Goal: Task Accomplishment & Management: Complete application form

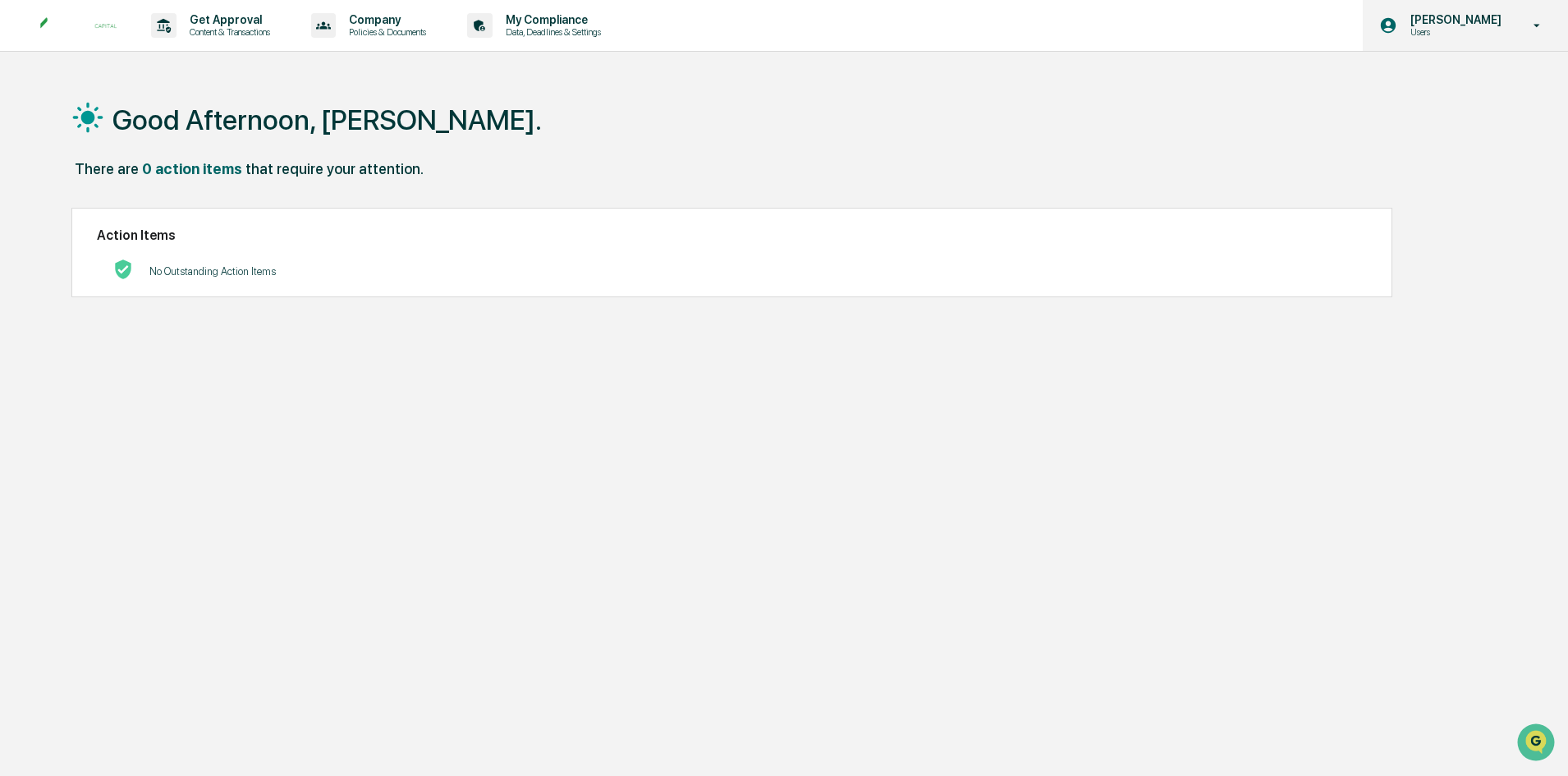
click at [1529, 28] on icon at bounding box center [1537, 26] width 28 height 16
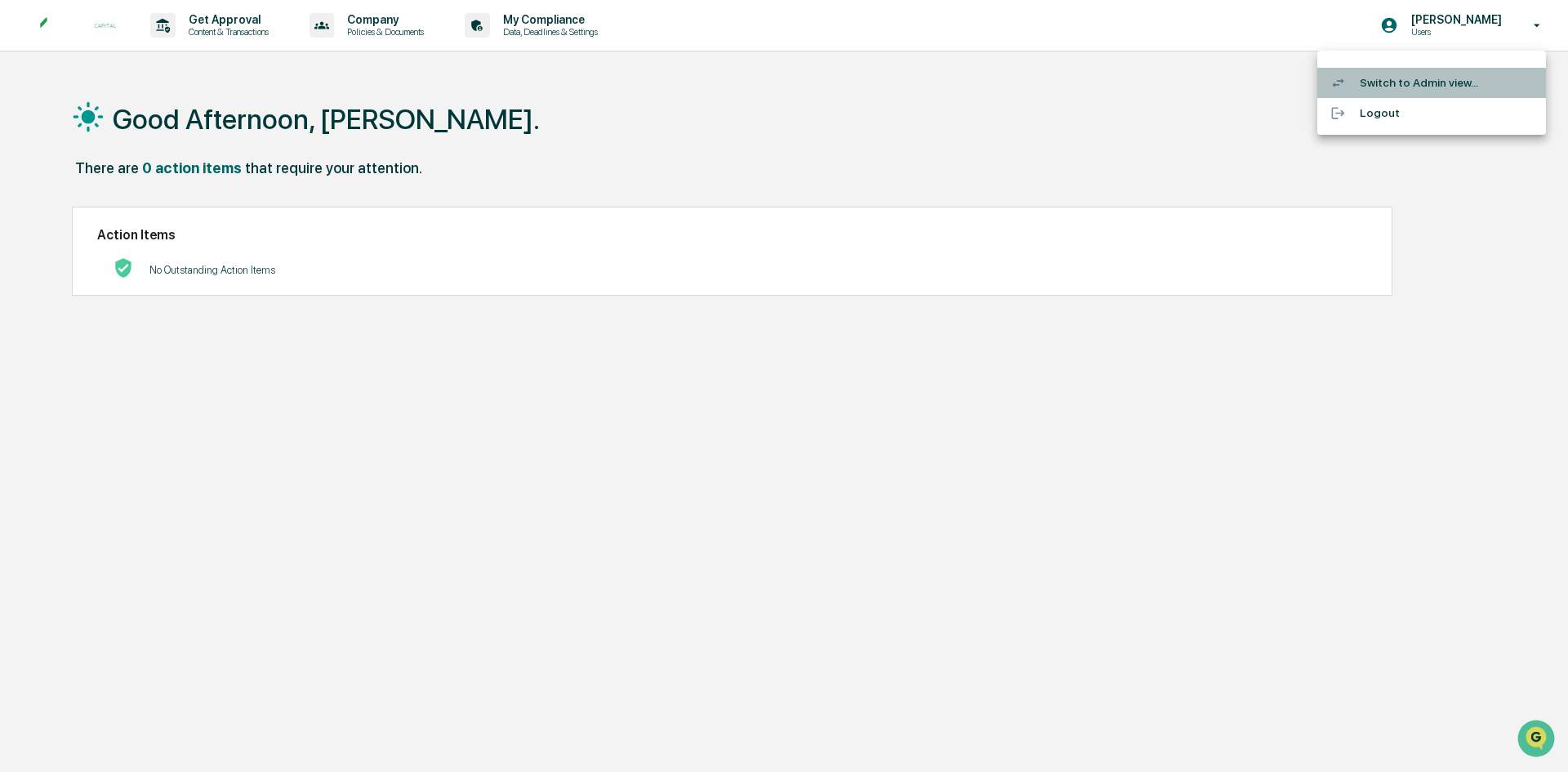
click at [1406, 81] on li "Switch to Admin view..." at bounding box center [1431, 83] width 229 height 30
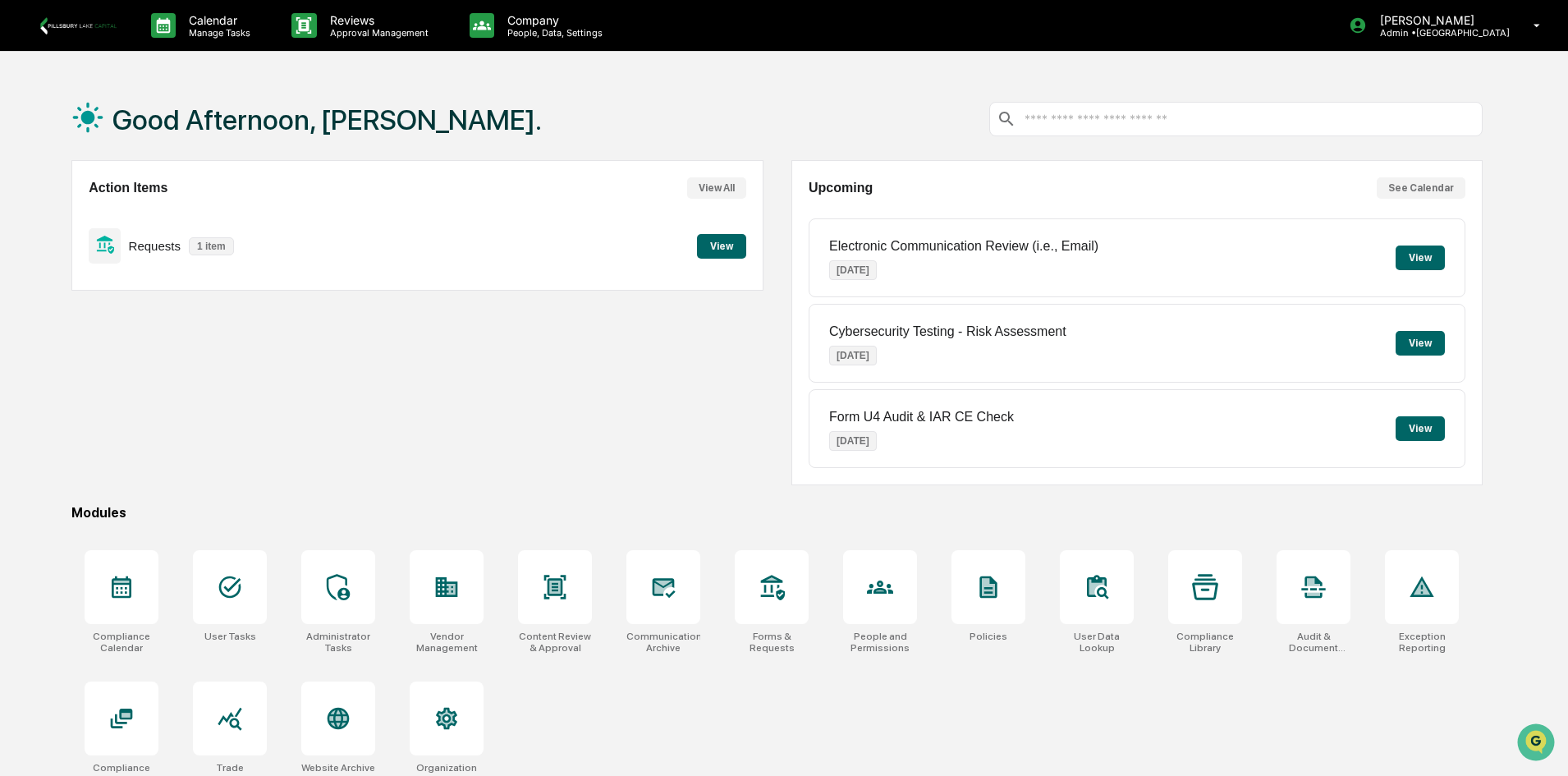
click at [712, 246] on button "View" at bounding box center [721, 247] width 49 height 25
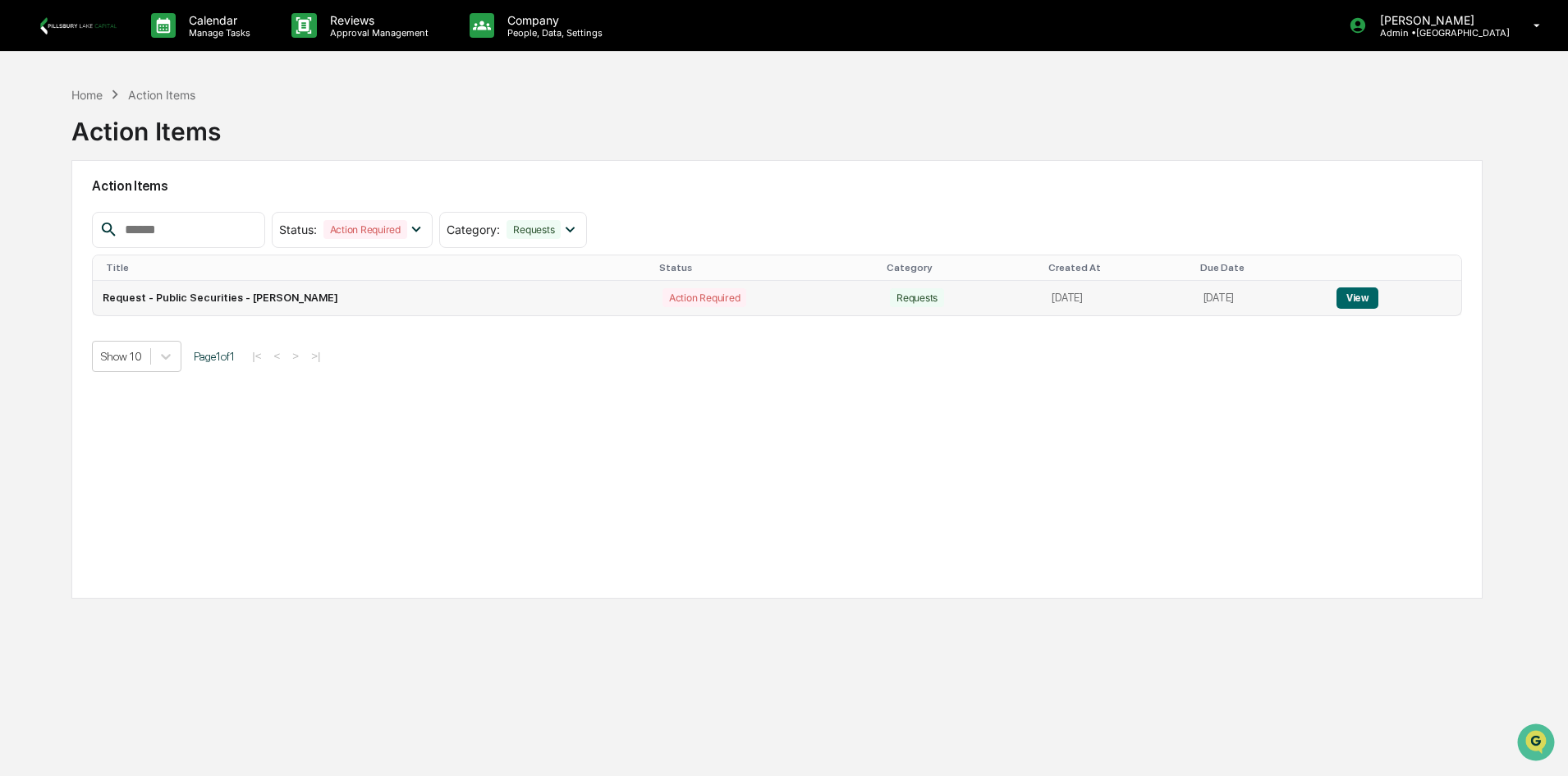
click at [1355, 297] on button "View" at bounding box center [1357, 298] width 42 height 21
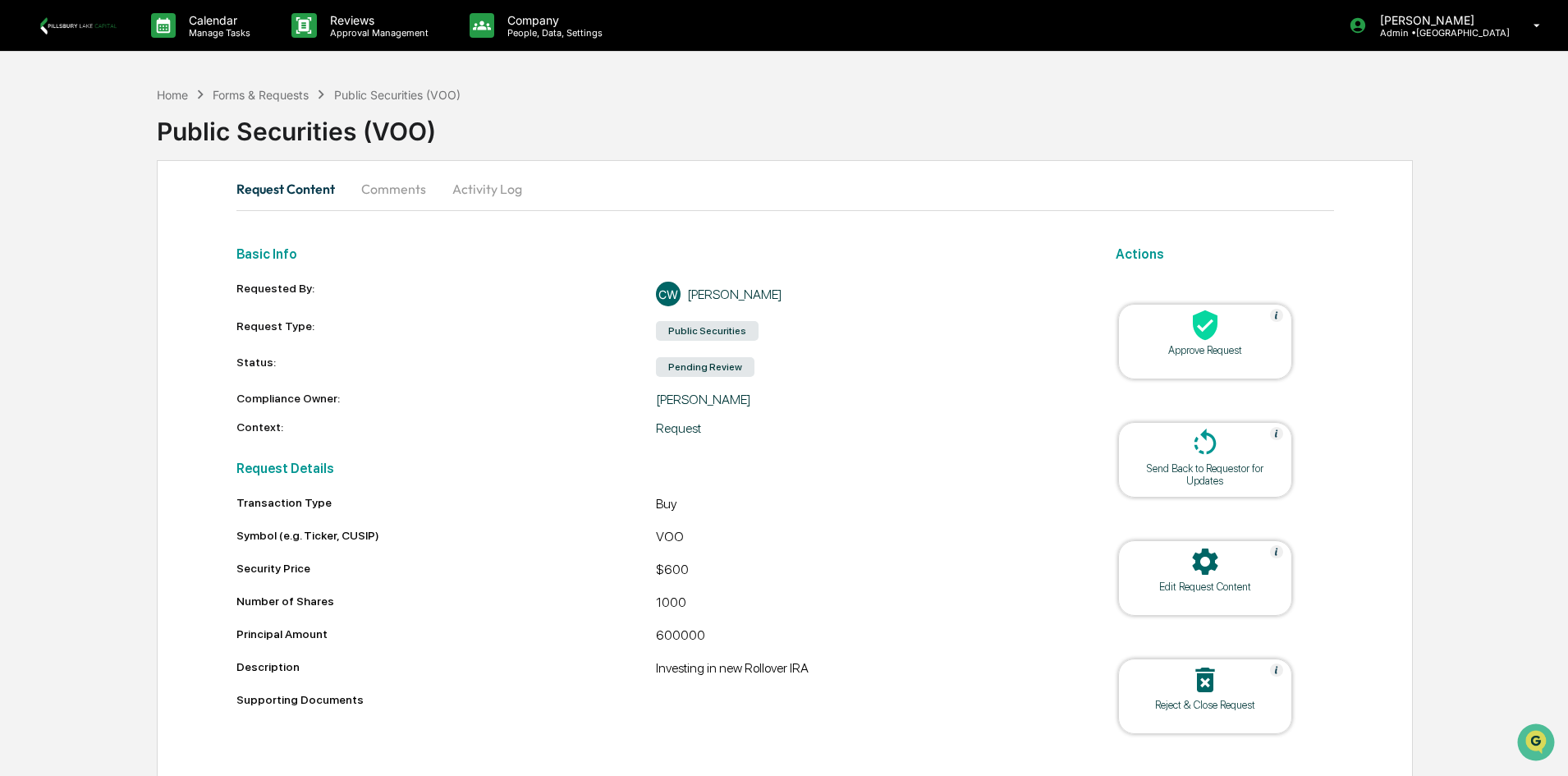
click at [1200, 328] on icon at bounding box center [1205, 325] width 33 height 33
click at [1208, 333] on icon at bounding box center [1205, 325] width 25 height 30
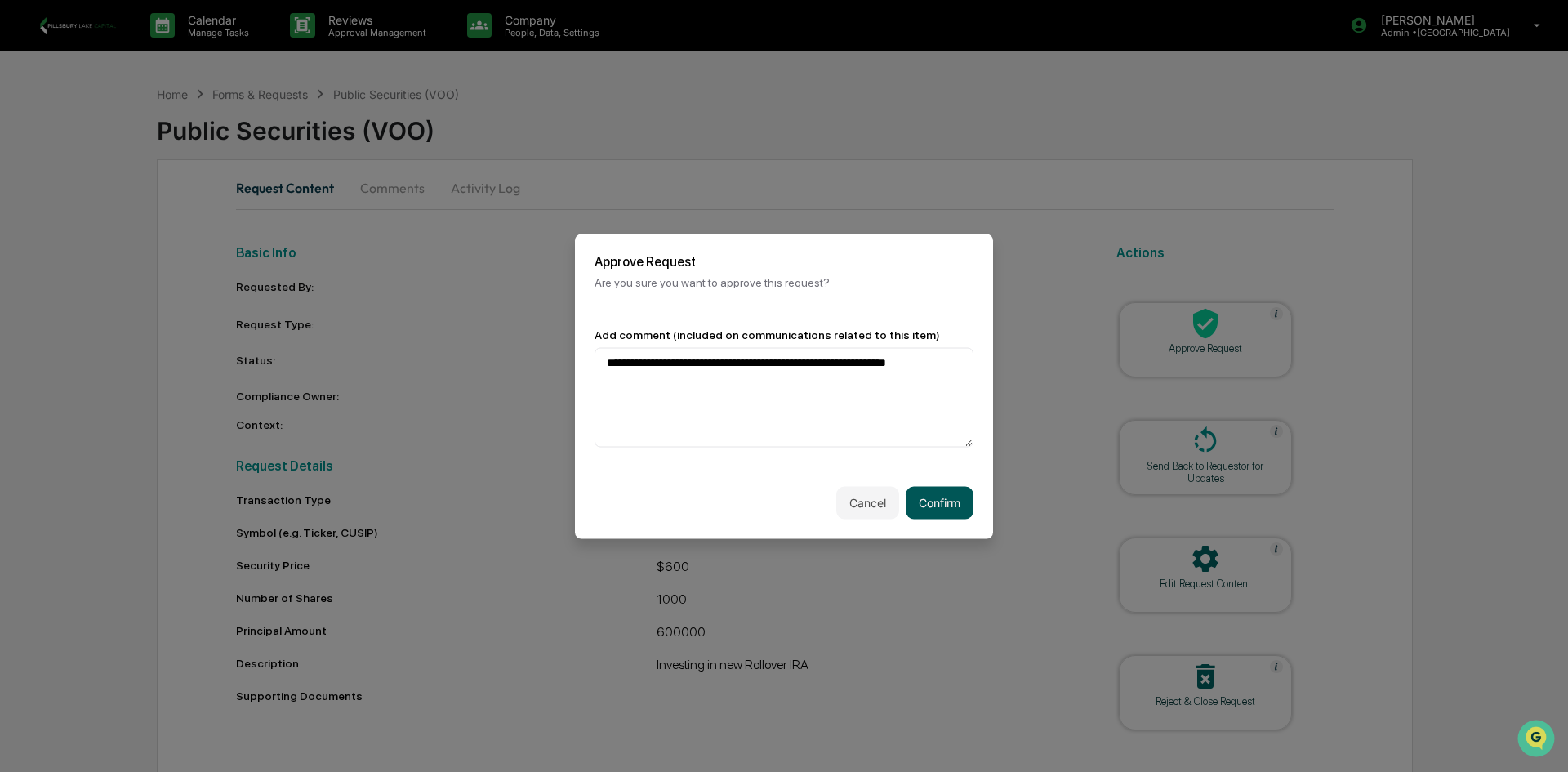
type textarea "**********"
click at [945, 498] on button "Confirm" at bounding box center [939, 502] width 68 height 33
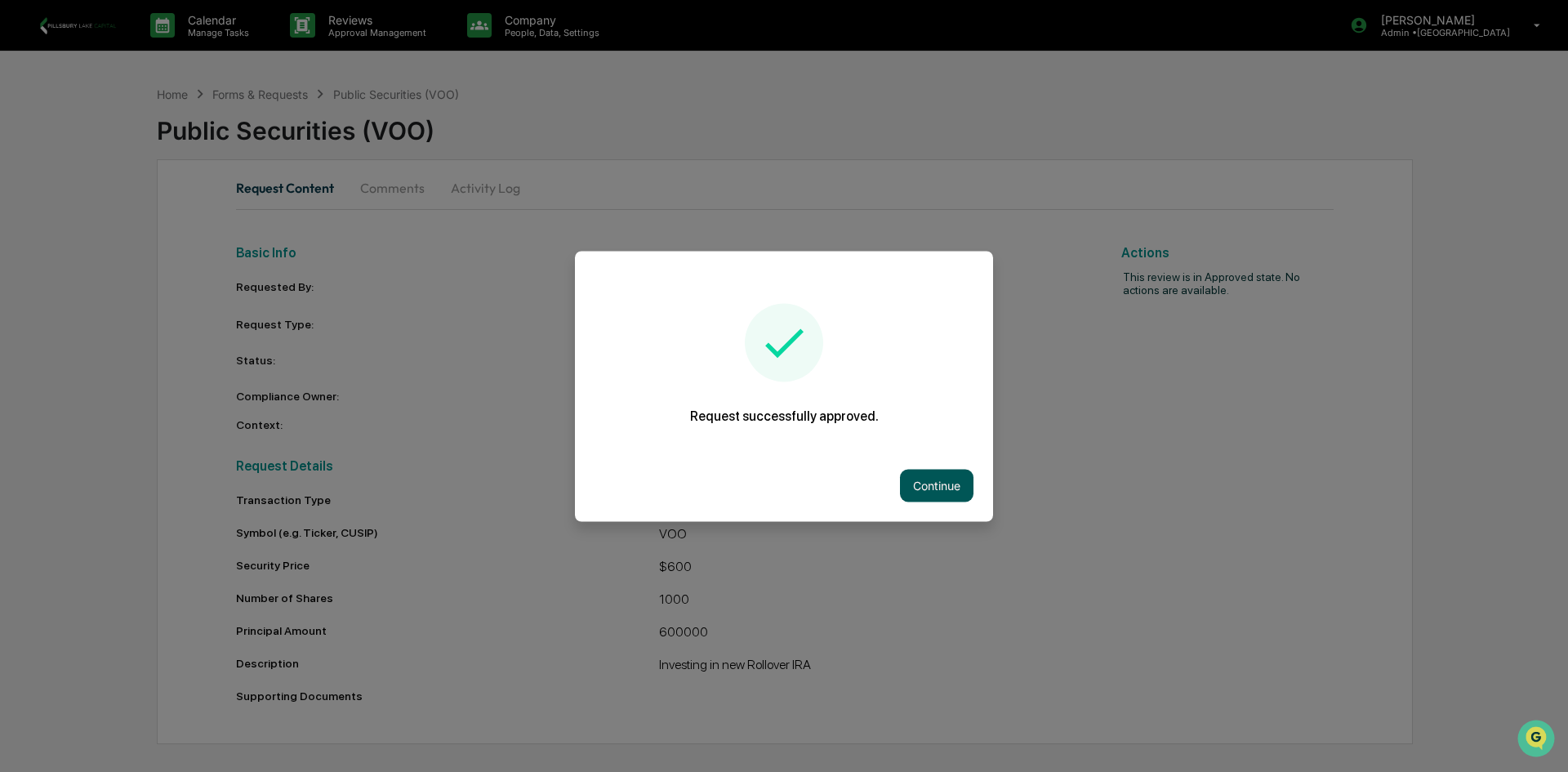
click at [944, 487] on button "Continue" at bounding box center [936, 485] width 73 height 33
